Goal: Task Accomplishment & Management: Complete application form

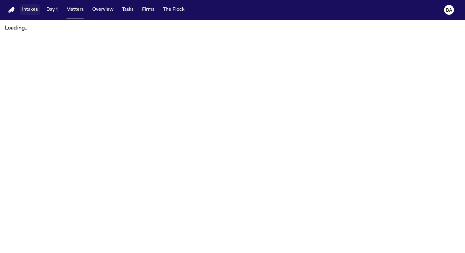
click at [32, 11] on button "Intakes" at bounding box center [30, 9] width 21 height 11
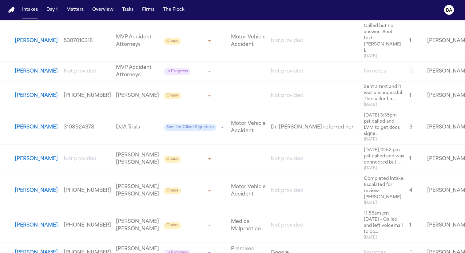
scroll to position [613, 0]
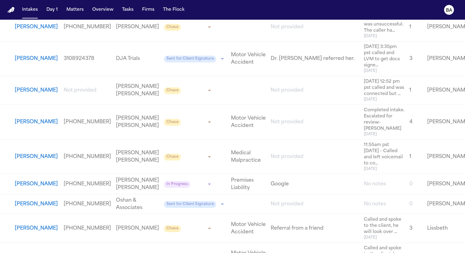
click at [35, 94] on button "[PERSON_NAME]" at bounding box center [37, 90] width 44 height 7
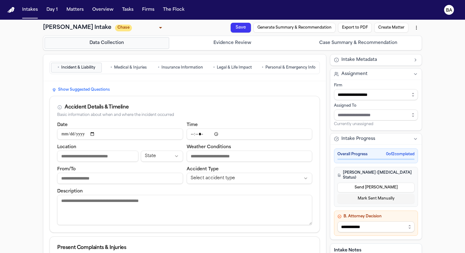
click at [141, 71] on button "• Medical & Injuries" at bounding box center [128, 68] width 51 height 10
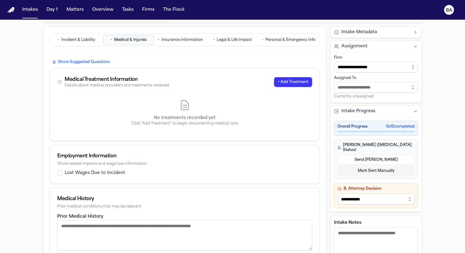
scroll to position [30, 0]
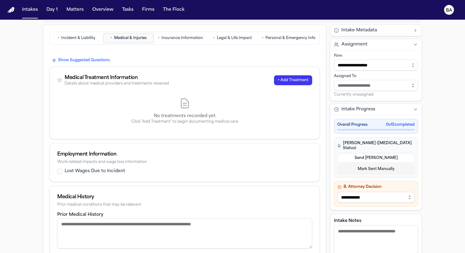
click at [116, 171] on label "Lost Wages Due to Incident" at bounding box center [95, 171] width 61 height 6
click at [62, 171] on button "Lost Wages Due to Incident" at bounding box center [59, 171] width 5 height 5
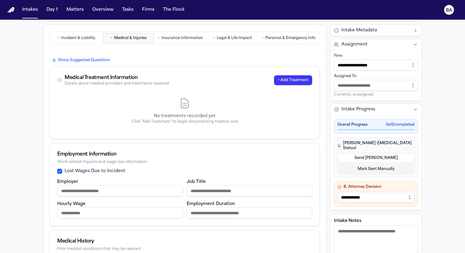
click at [116, 171] on label "Lost Wages Due to Incident" at bounding box center [95, 171] width 61 height 6
click at [62, 171] on button "Lost Wages Due to Incident" at bounding box center [59, 171] width 5 height 5
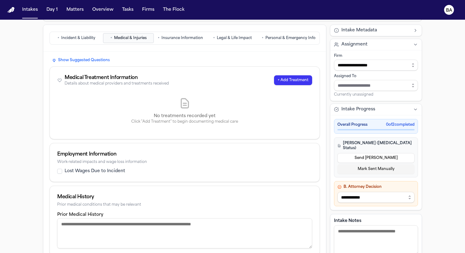
scroll to position [0, 0]
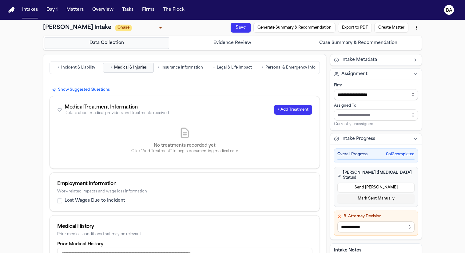
click at [180, 71] on button "• Insurance Information" at bounding box center [180, 68] width 51 height 10
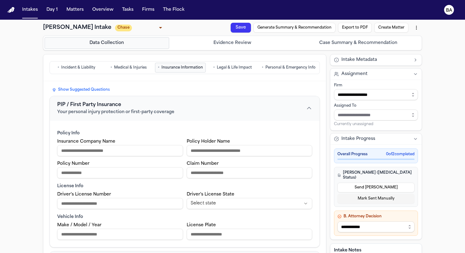
click at [235, 65] on span "Legal & Life Impact" at bounding box center [234, 67] width 35 height 5
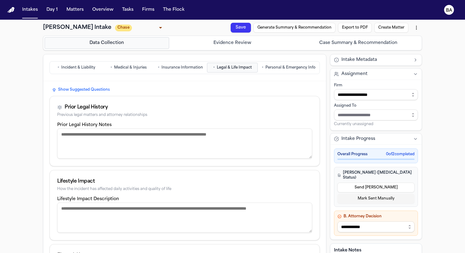
click at [290, 65] on span "Personal & Emergency Info" at bounding box center [290, 67] width 50 height 5
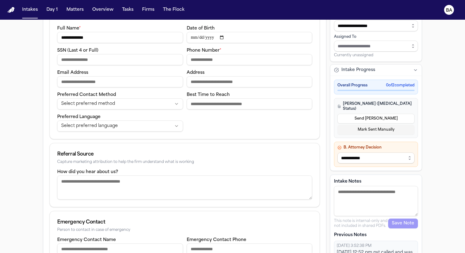
scroll to position [126, 0]
